Goal: Information Seeking & Learning: Check status

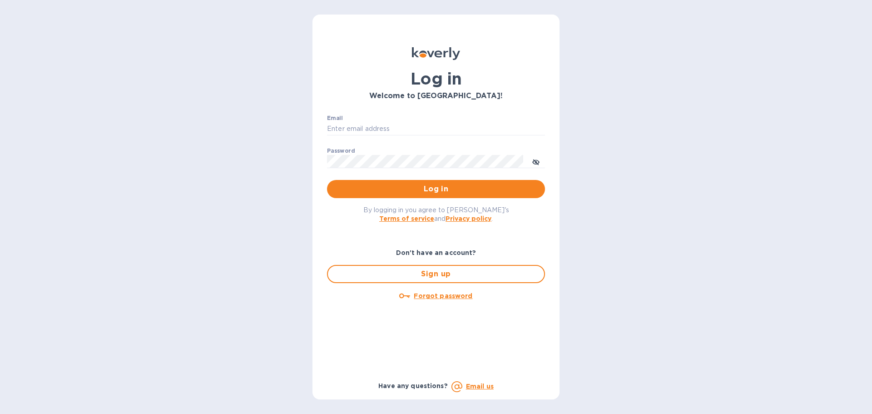
type input "isaac@maximmcable.com"
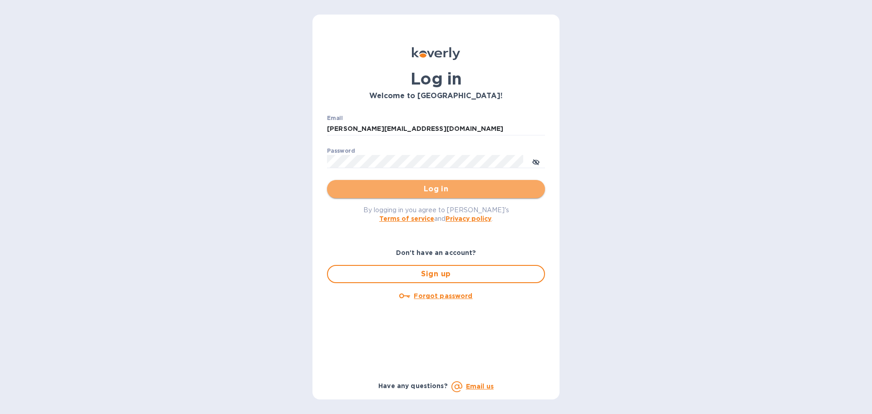
click at [351, 182] on button "Log in" at bounding box center [436, 189] width 218 height 18
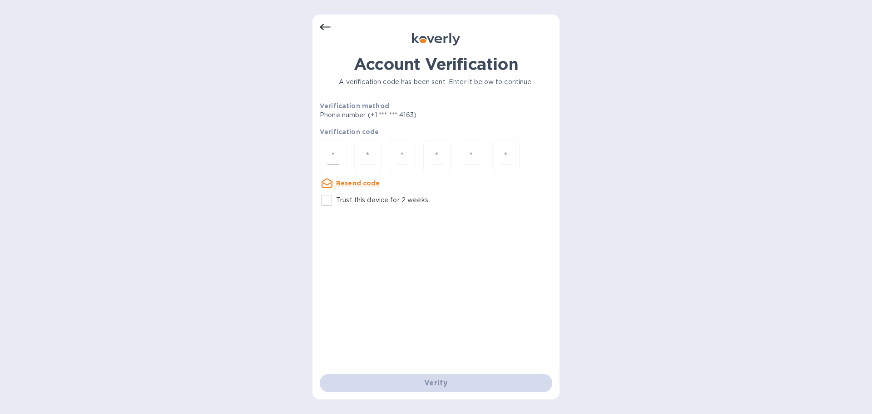
click at [338, 157] on input "number" at bounding box center [334, 156] width 12 height 17
click at [327, 202] on input "Trust this device for 2 weeks" at bounding box center [326, 200] width 19 height 19
checkbox input "true"
click at [333, 152] on input "number" at bounding box center [334, 156] width 12 height 17
type input "7"
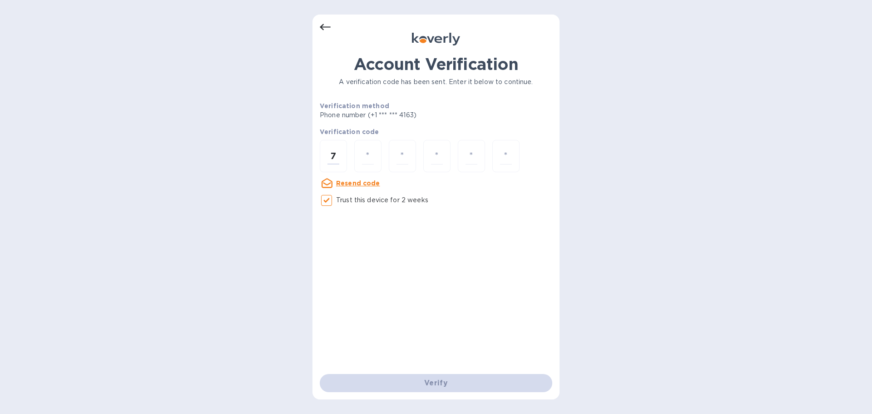
type input "1"
type input "5"
type input "3"
type input "8"
type input "6"
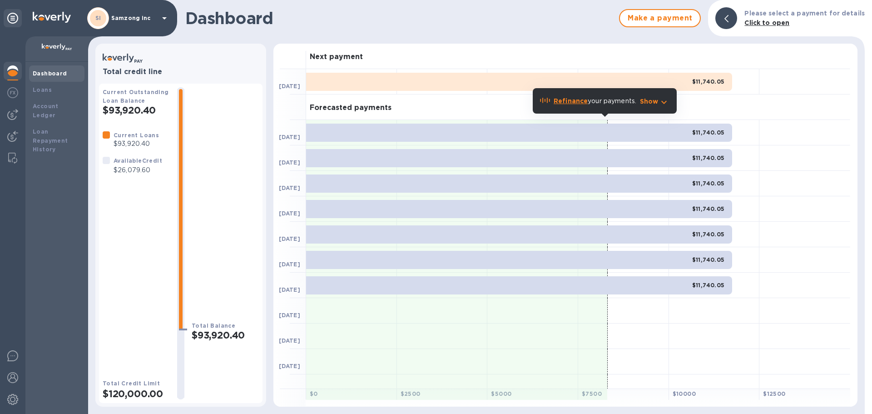
click at [662, 101] on icon "button" at bounding box center [664, 102] width 5 height 3
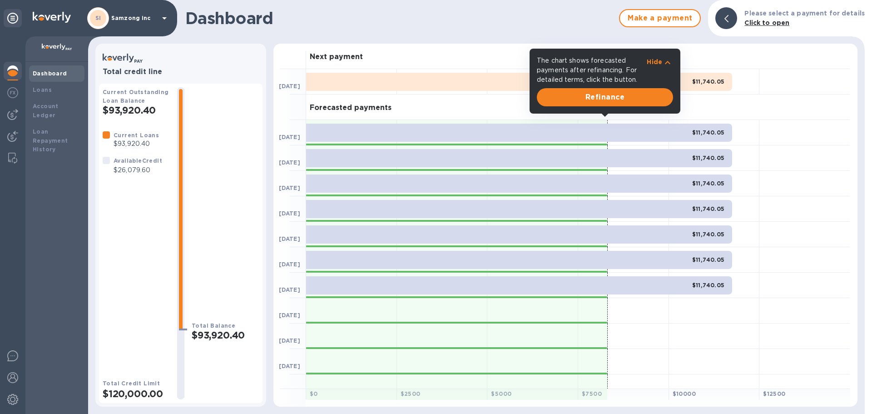
click at [666, 65] on icon "button" at bounding box center [667, 62] width 11 height 11
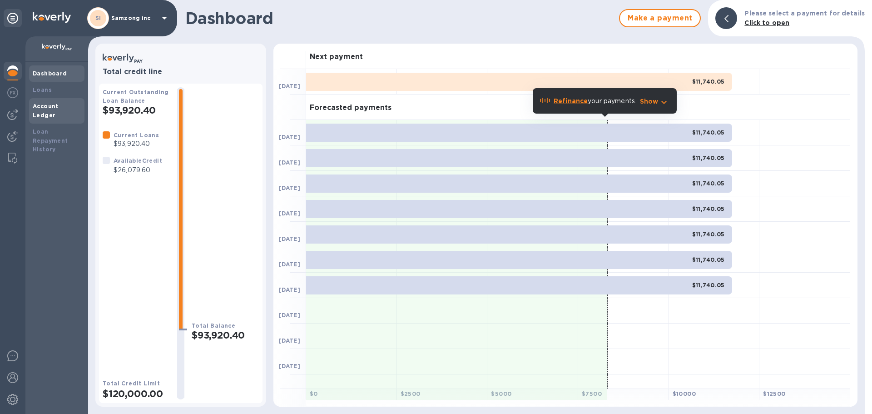
click at [47, 107] on b "Account Ledger" at bounding box center [46, 111] width 26 height 16
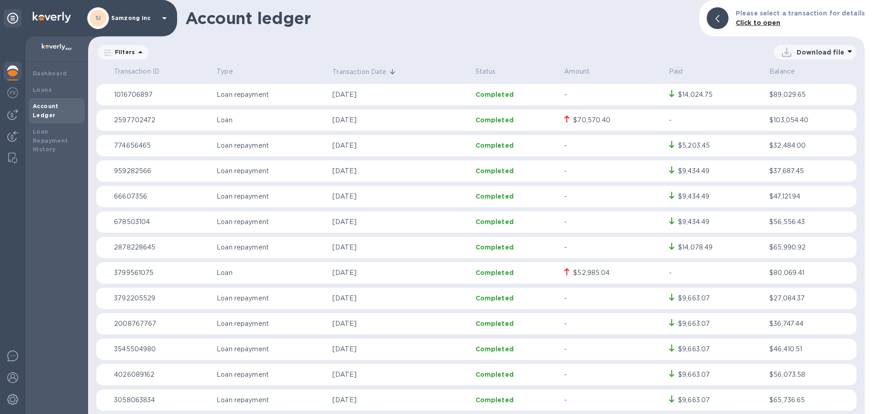
scroll to position [909, 0]
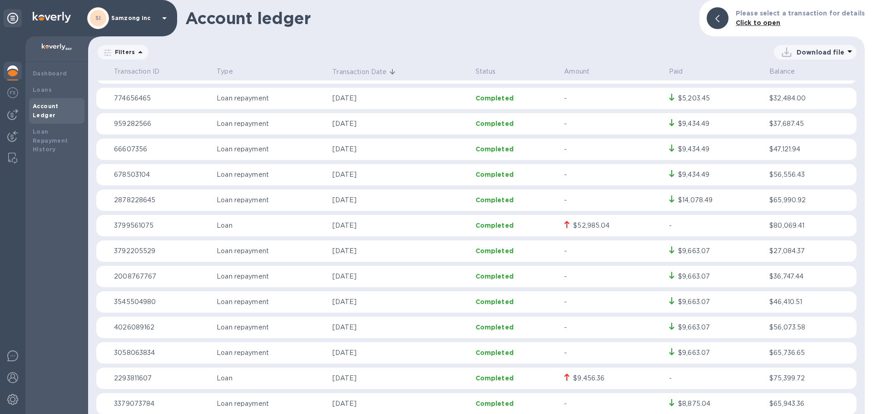
click at [588, 229] on div "$52,985.04" at bounding box center [591, 226] width 36 height 10
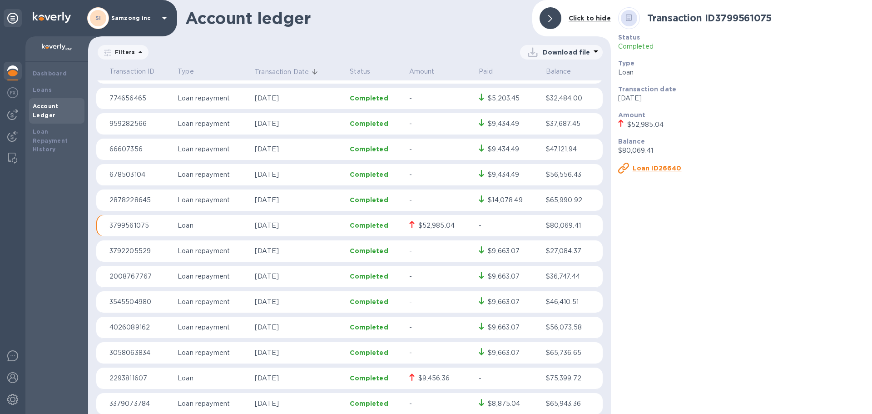
click at [662, 169] on u "Loan ID26640" at bounding box center [657, 167] width 49 height 7
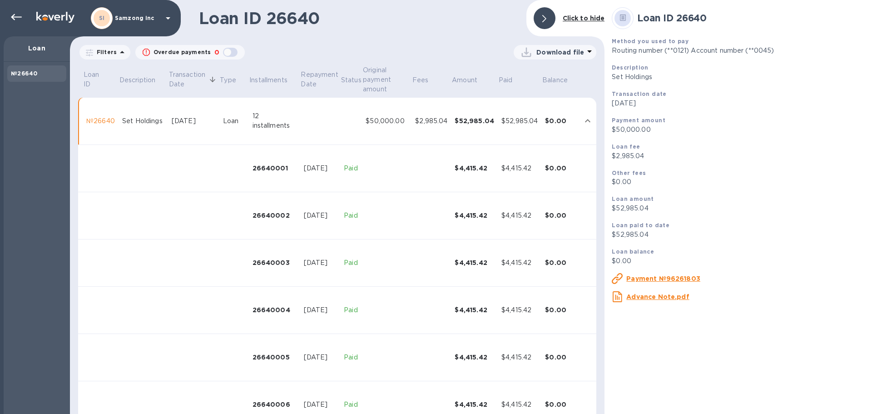
click at [543, 19] on icon at bounding box center [544, 18] width 4 height 7
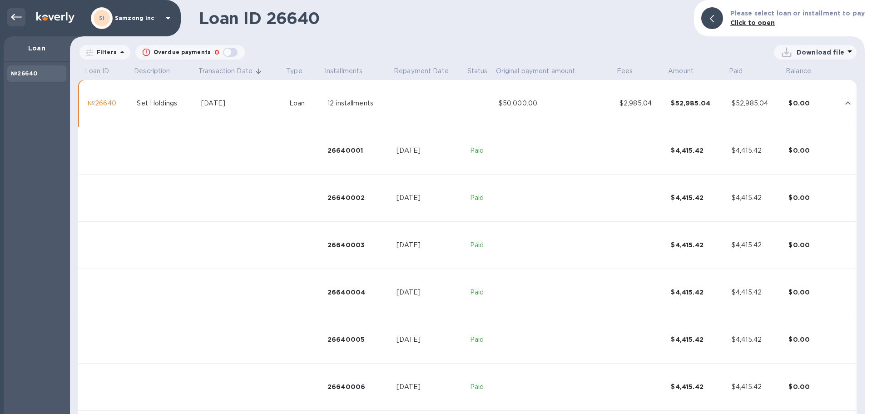
click at [12, 14] on icon at bounding box center [16, 17] width 11 height 11
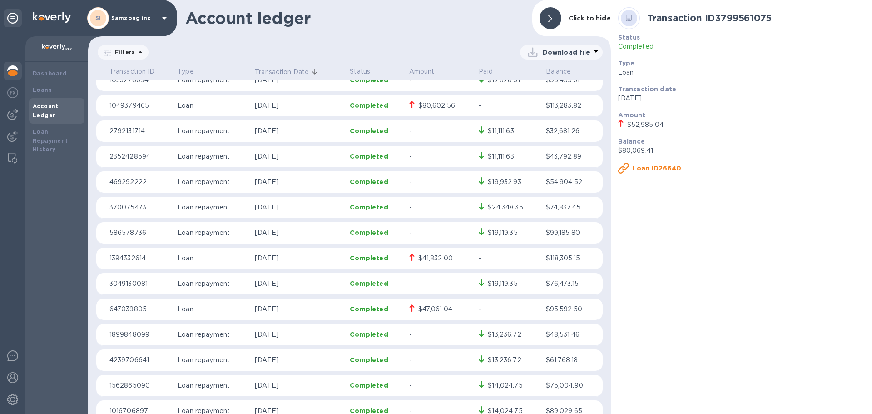
scroll to position [772, 0]
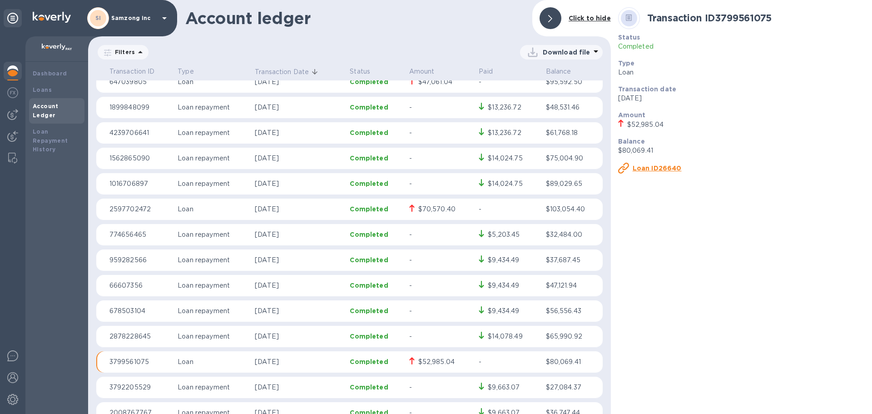
click at [438, 209] on div "$70,570.40" at bounding box center [436, 209] width 37 height 10
click at [648, 168] on u "Loan ID85593" at bounding box center [657, 167] width 48 height 7
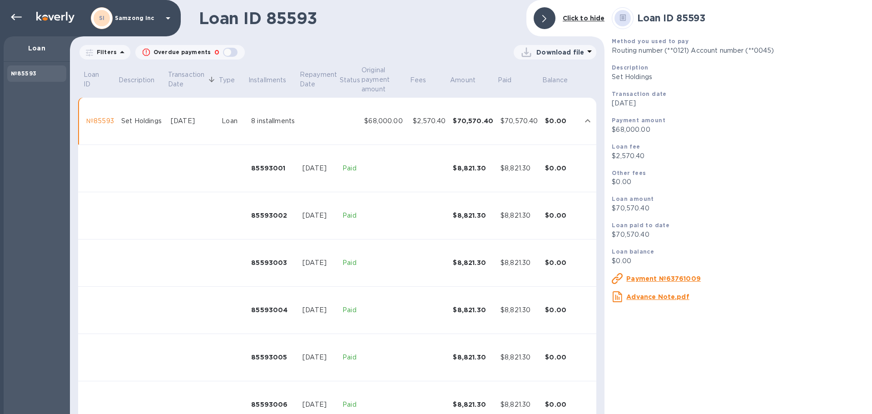
click at [552, 20] on div at bounding box center [545, 18] width 22 height 22
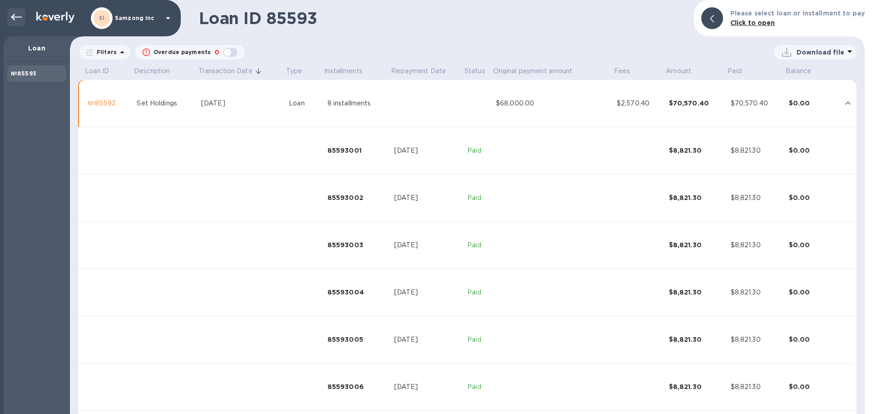
click at [19, 16] on icon at bounding box center [16, 17] width 11 height 11
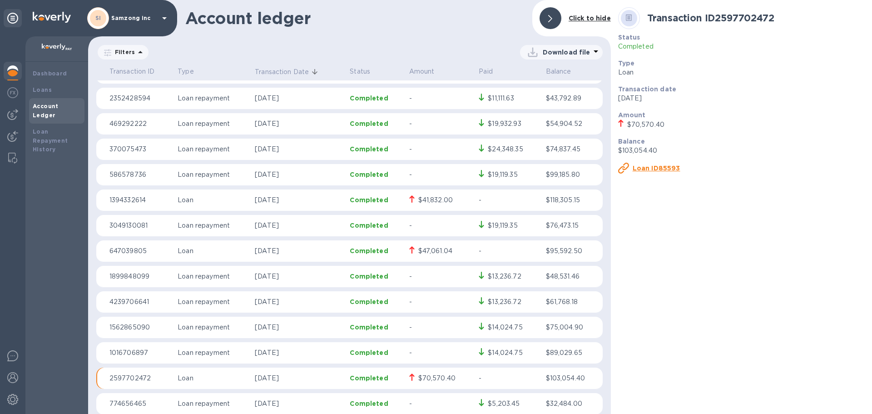
scroll to position [591, 0]
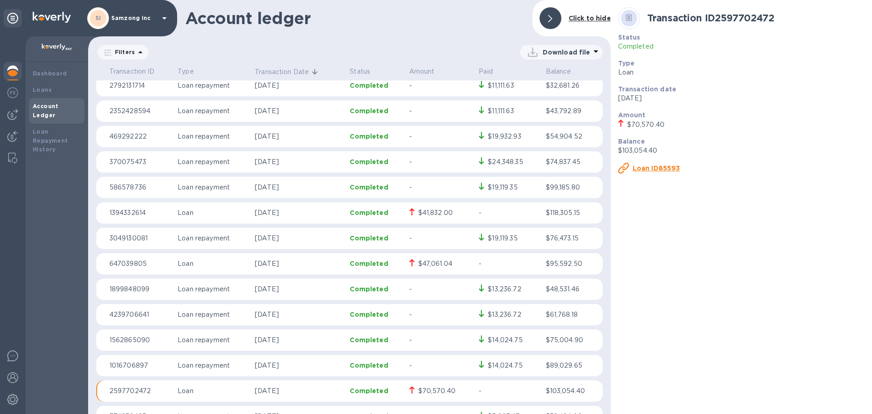
click at [429, 263] on div "$47,061.04" at bounding box center [435, 264] width 34 height 10
click at [659, 166] on u "Loan ID63750" at bounding box center [657, 167] width 48 height 7
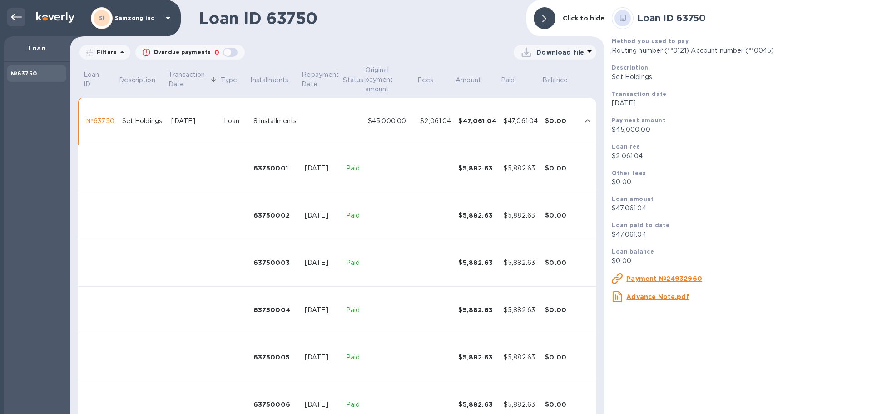
click at [14, 13] on icon at bounding box center [16, 17] width 11 height 11
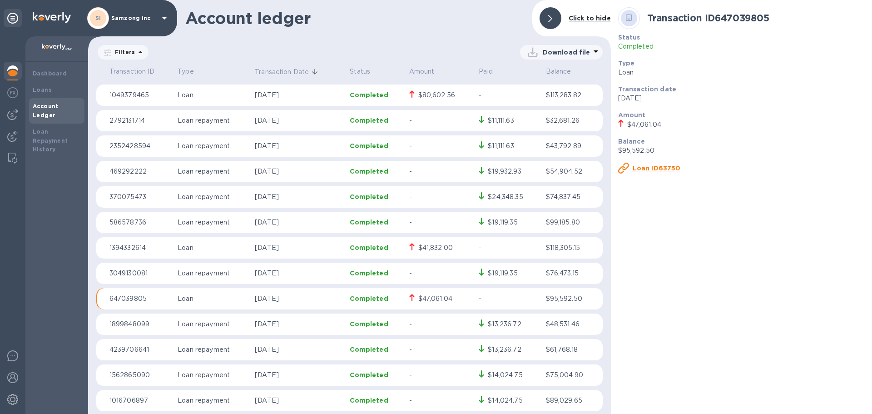
scroll to position [591, 0]
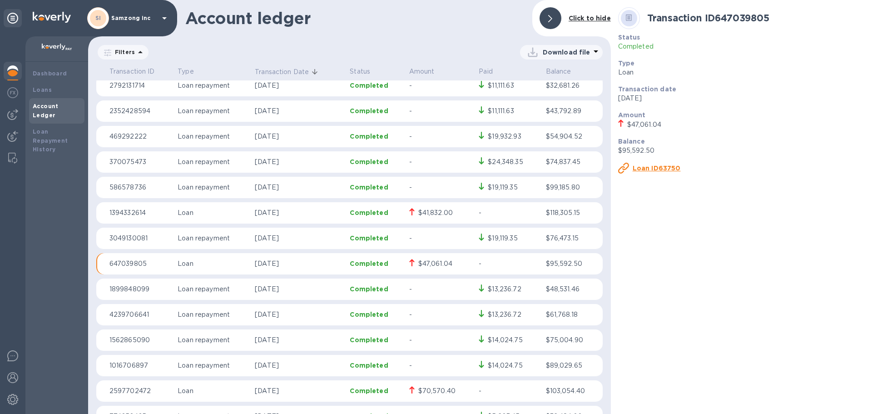
click at [413, 206] on td "$41,832.00" at bounding box center [441, 213] width 70 height 22
click at [431, 212] on div "$41,832.00" at bounding box center [435, 213] width 35 height 10
click at [409, 212] on icon at bounding box center [411, 211] width 5 height 7
click at [655, 167] on u "Loan ID44273" at bounding box center [657, 167] width 48 height 7
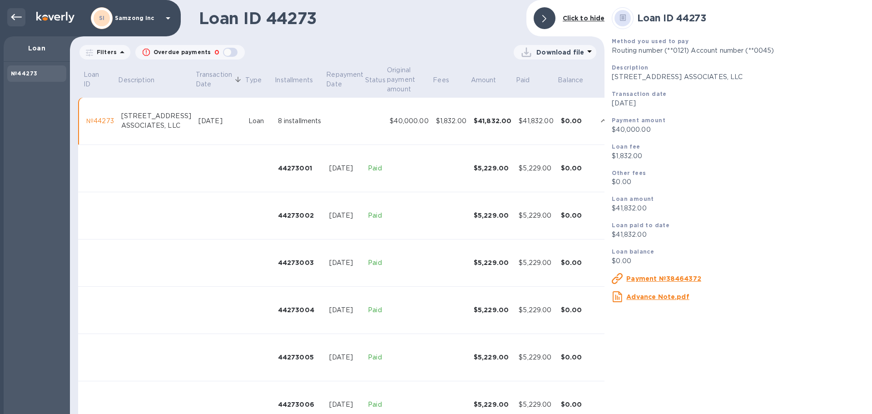
click at [13, 15] on icon at bounding box center [16, 17] width 11 height 11
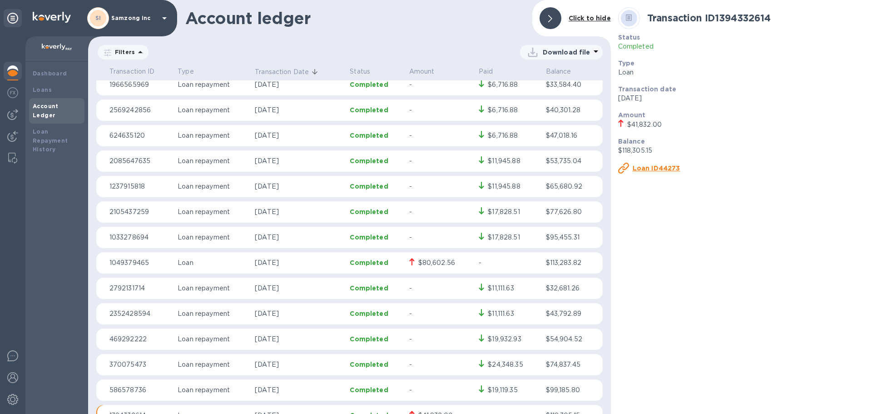
scroll to position [454, 0]
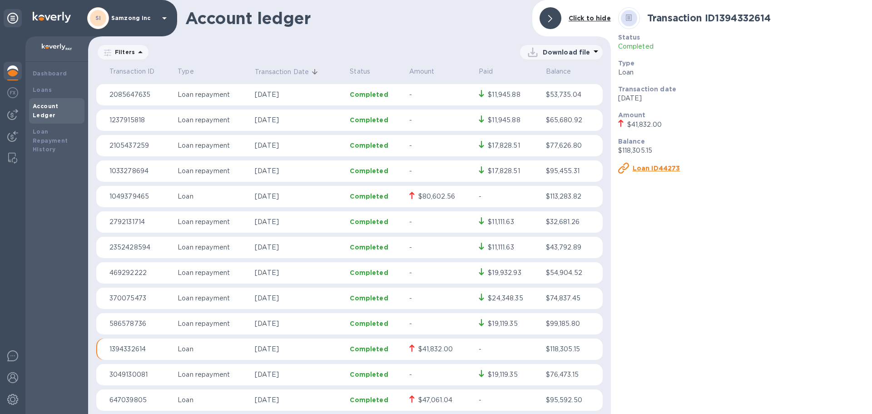
click at [412, 196] on div "$80,602.56" at bounding box center [440, 197] width 63 height 10
click at [658, 164] on p "Loan ID82222" at bounding box center [656, 168] width 47 height 9
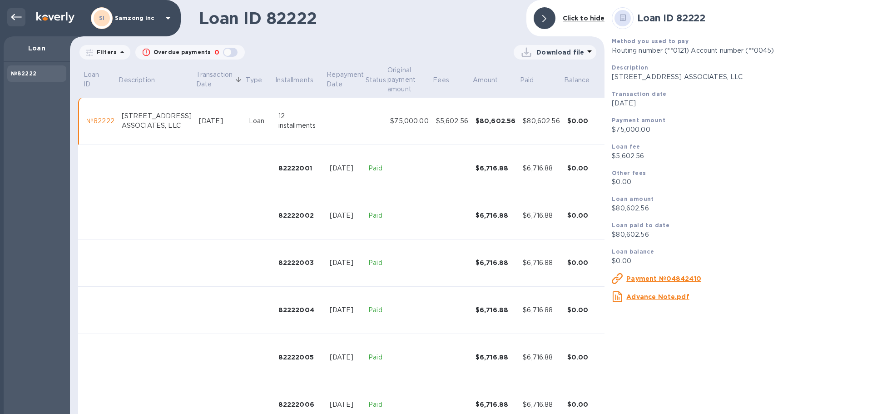
click at [16, 18] on icon at bounding box center [16, 17] width 11 height 11
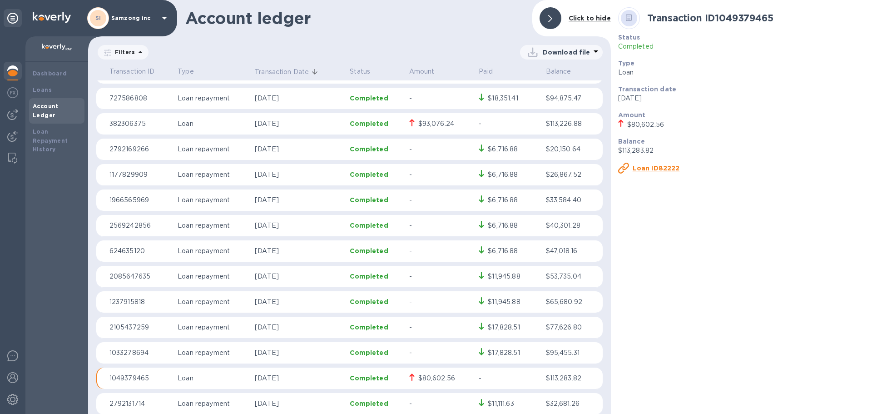
scroll to position [182, 0]
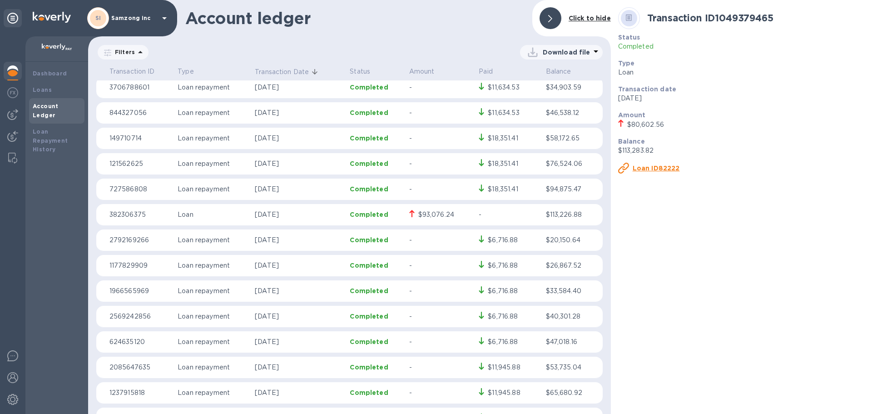
click at [428, 215] on div "$93,076.24" at bounding box center [436, 215] width 36 height 10
click at [650, 174] on div "Loan ID75678" at bounding box center [742, 168] width 254 height 18
click at [664, 171] on u "Loan ID75678" at bounding box center [657, 167] width 48 height 7
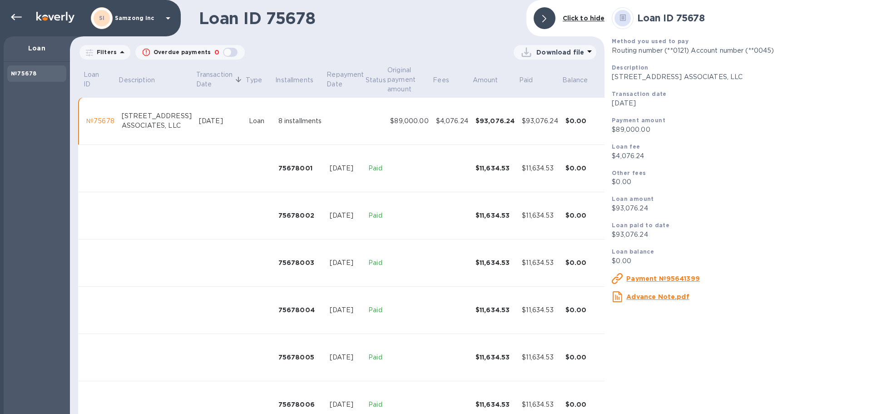
drag, startPoint x: 14, startPoint y: 17, endPoint x: 27, endPoint y: 23, distance: 14.4
click at [14, 17] on icon at bounding box center [16, 17] width 11 height 6
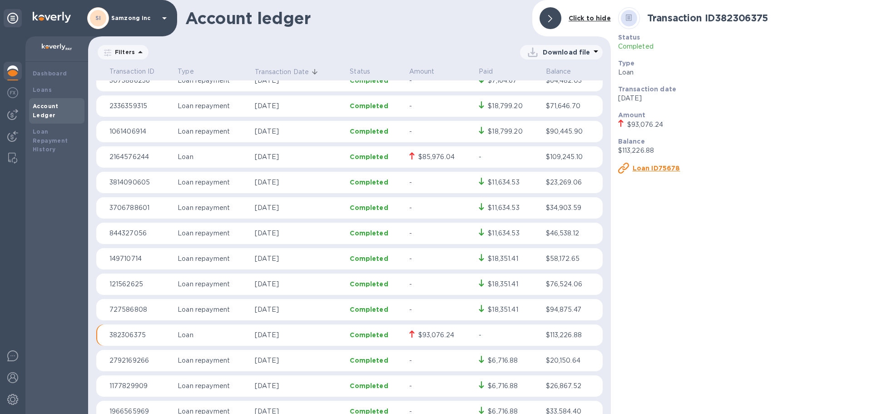
scroll to position [45, 0]
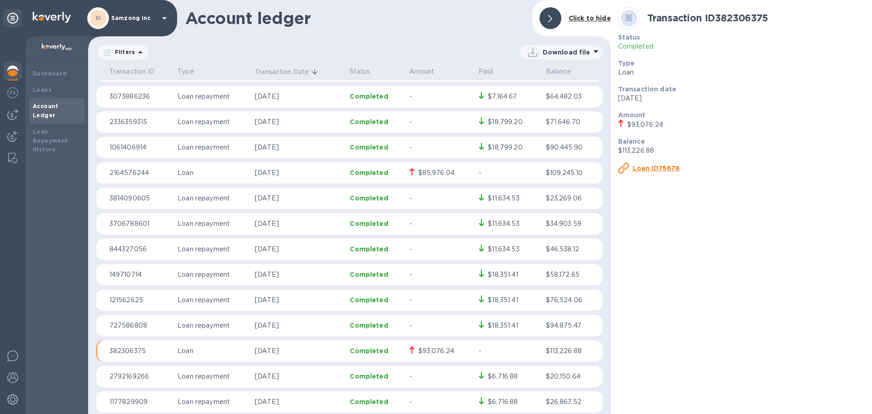
click at [436, 171] on div "$85,976.04" at bounding box center [436, 173] width 36 height 10
click at [654, 167] on u "Loan ID59186" at bounding box center [656, 167] width 46 height 7
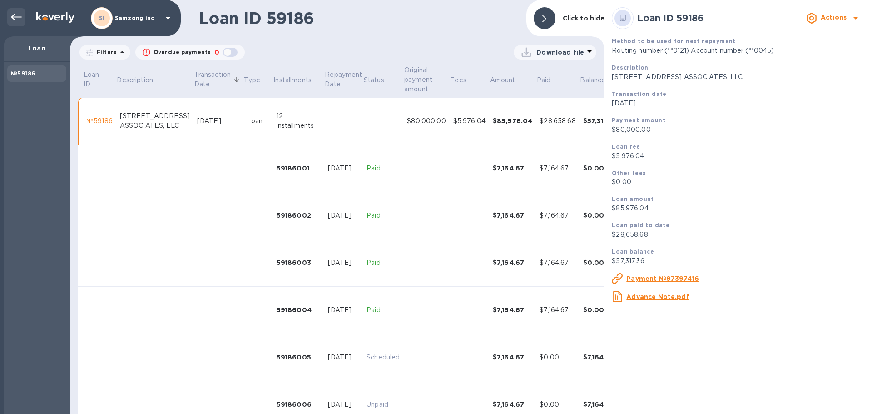
click at [14, 17] on icon at bounding box center [16, 17] width 11 height 6
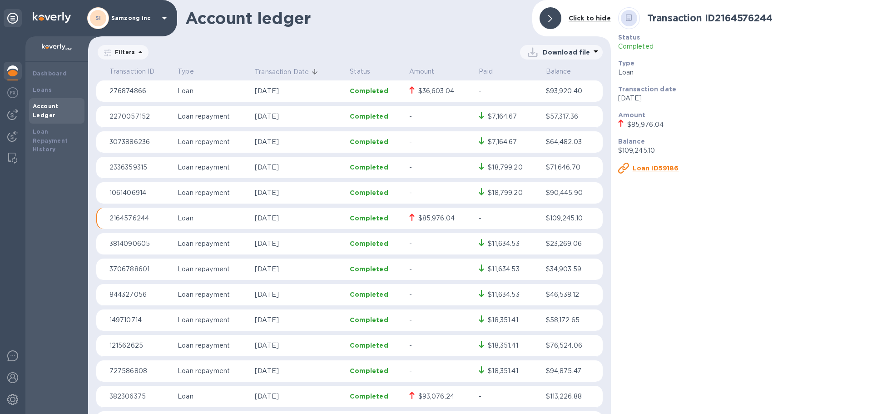
click at [423, 94] on div "$36,603.04" at bounding box center [436, 91] width 36 height 10
click at [636, 167] on u "Loan ID84905" at bounding box center [657, 167] width 49 height 7
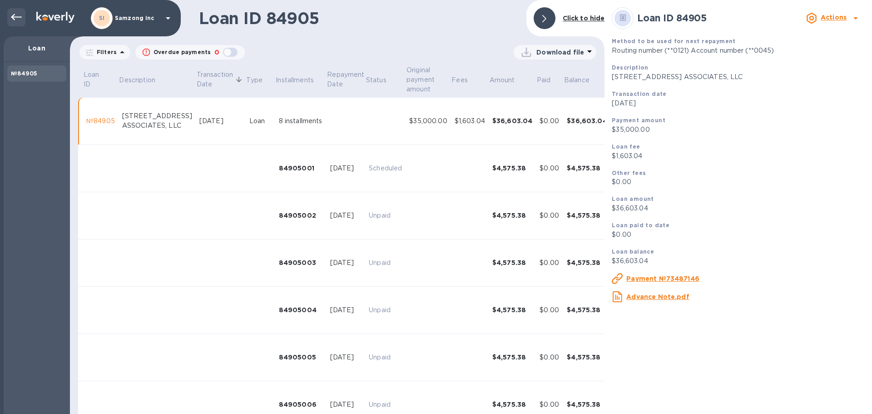
click at [20, 21] on icon at bounding box center [16, 17] width 11 height 11
